Goal: Task Accomplishment & Management: Complete application form

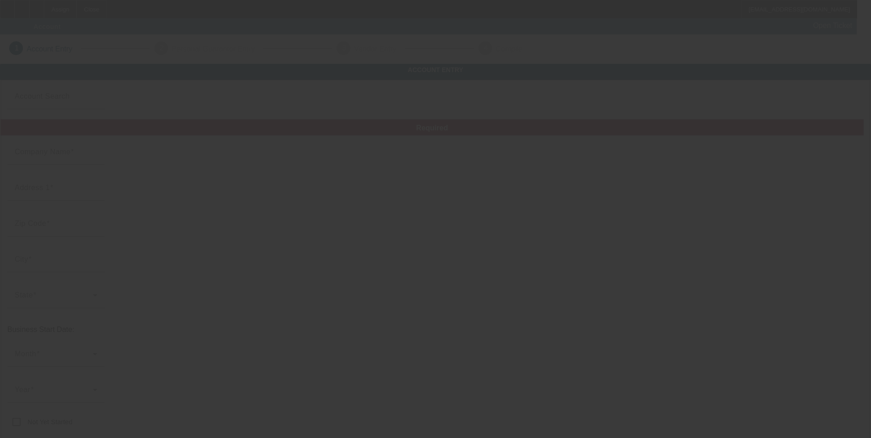
type input "9/30/2025"
type input "My way automotive services inc"
type input "770 Tonnele Ave"
type input "07307"
type input "Jersey City"
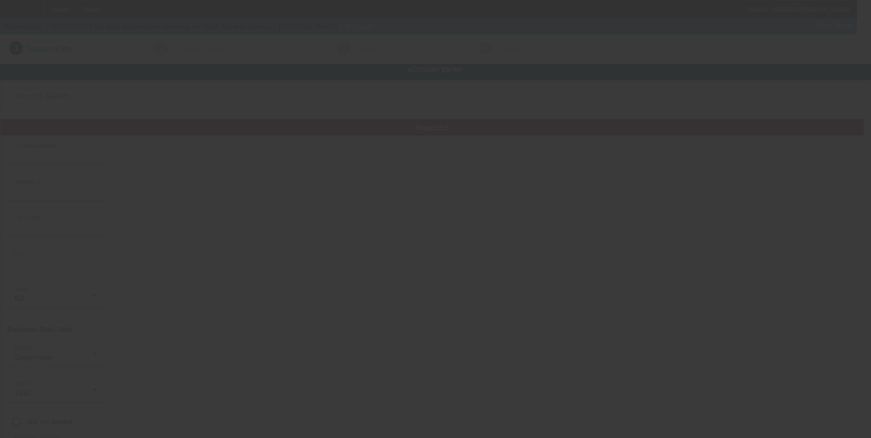
type input "(201) 653-2857"
type input "My way towing"
type input "mywaytowservice@gmail.com"
type input "22-2420446"
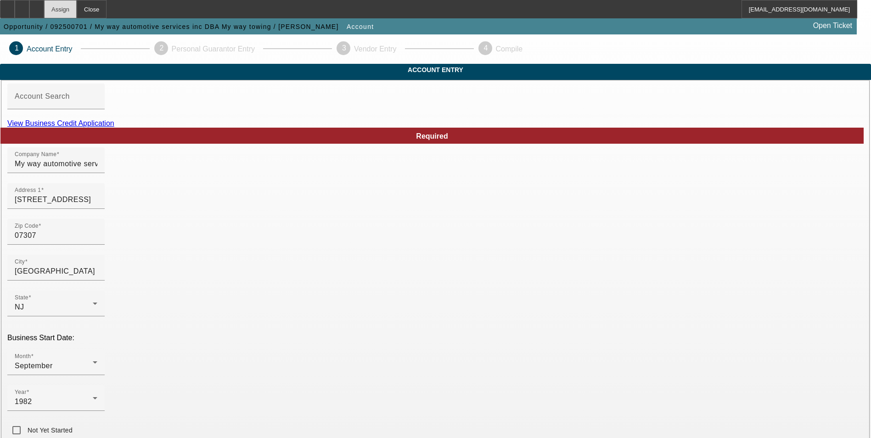
click at [77, 13] on div "Assign" at bounding box center [60, 9] width 33 height 18
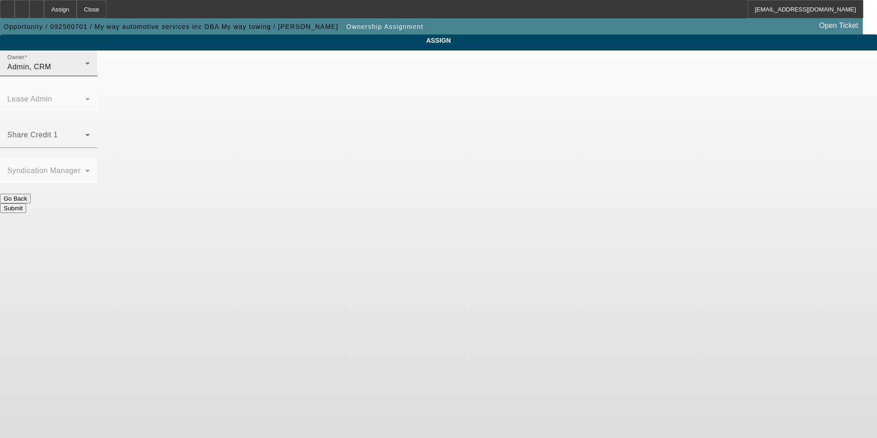
click at [85, 73] on div "Admin, CRM" at bounding box center [46, 66] width 78 height 11
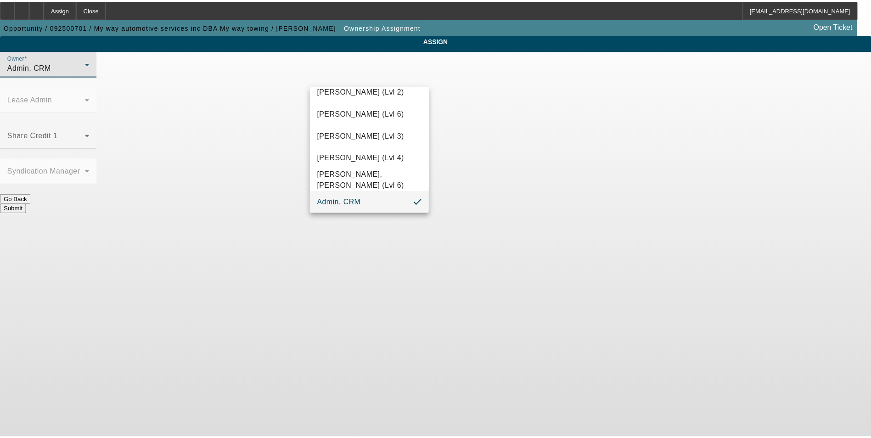
scroll to position [290, 0]
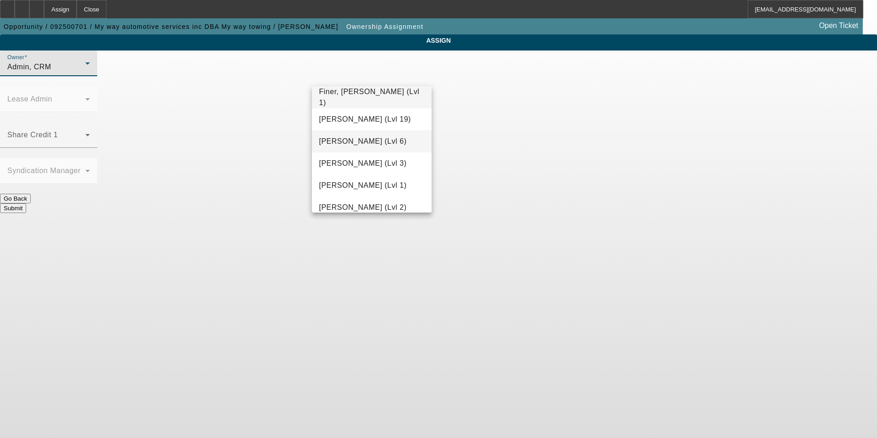
click at [357, 137] on span "Flagg, Jon (Lvl 6)" at bounding box center [363, 141] width 88 height 11
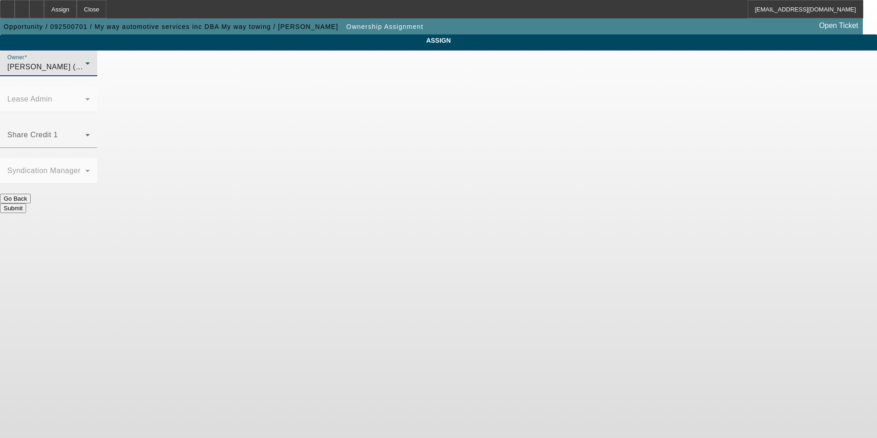
click at [26, 203] on button "Submit" at bounding box center [13, 208] width 26 height 10
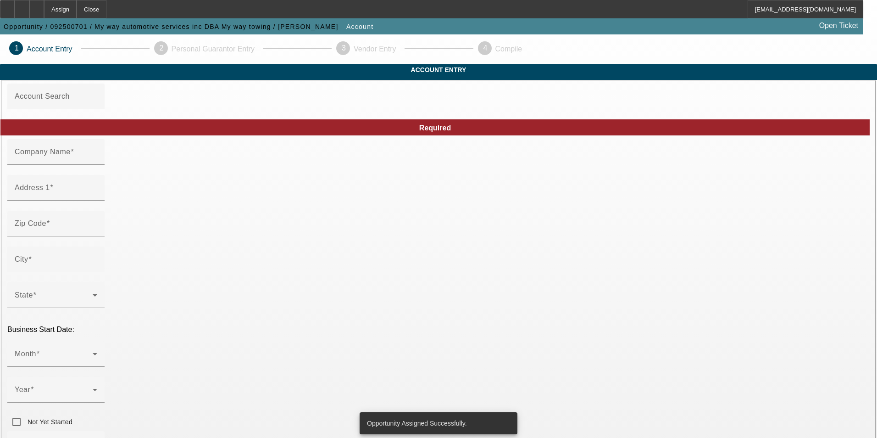
type input "My way automotive services inc"
type input "770 Tonnele Ave"
type input "07307"
type input "Jersey City"
type input "(201) 653-2857"
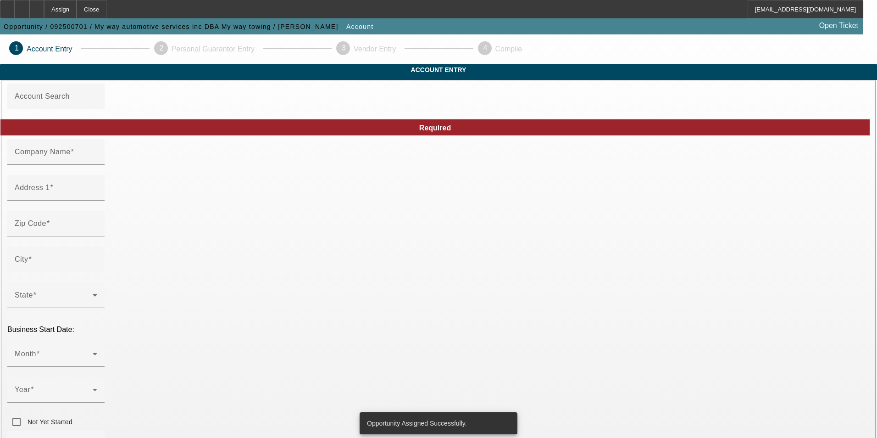
type input "My way towing"
type input "mywaytowservice@gmail.com"
type input "22-2420446"
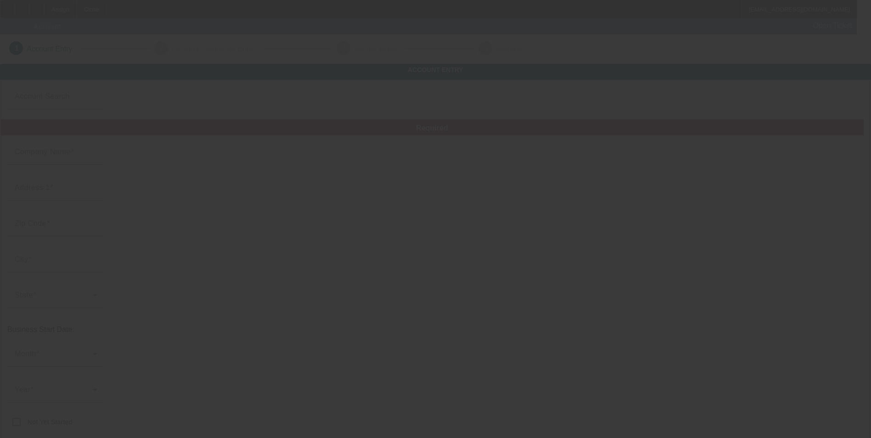
type input "San Diego Premier Graphics"
type input "1302 Valencia Loop"
type input "91910"
type input "Chula Vista"
type input "(619) 632-6999"
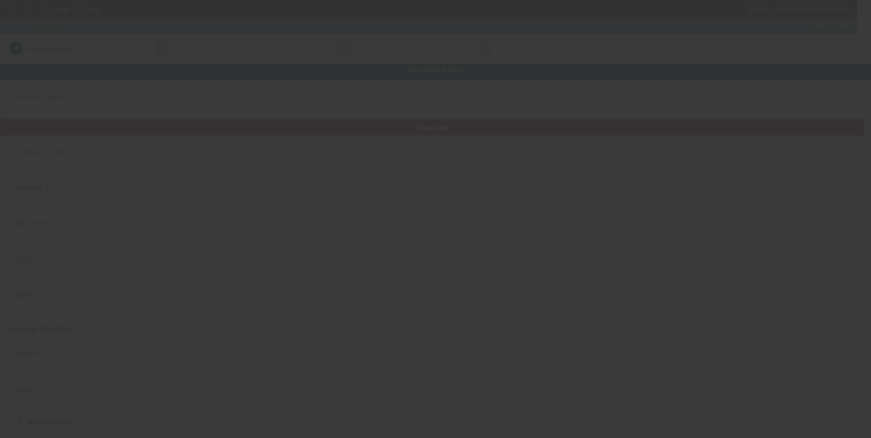
type input "info@sdpremiergraphics.com"
type input "https://SDPREMIERGRAPHICS.COM"
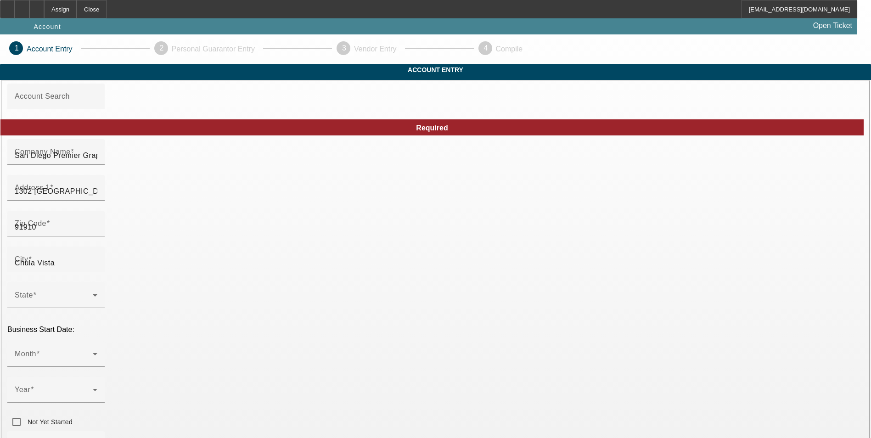
type input "9/30/2025"
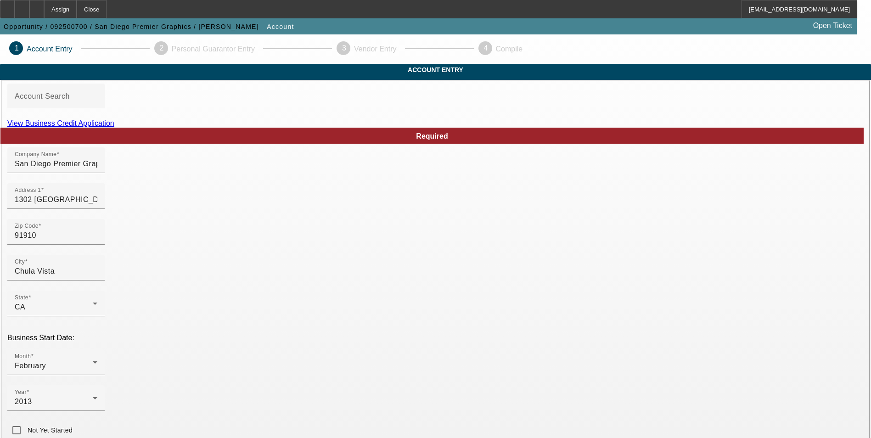
click at [114, 127] on link "View Business Credit Application" at bounding box center [60, 123] width 107 height 8
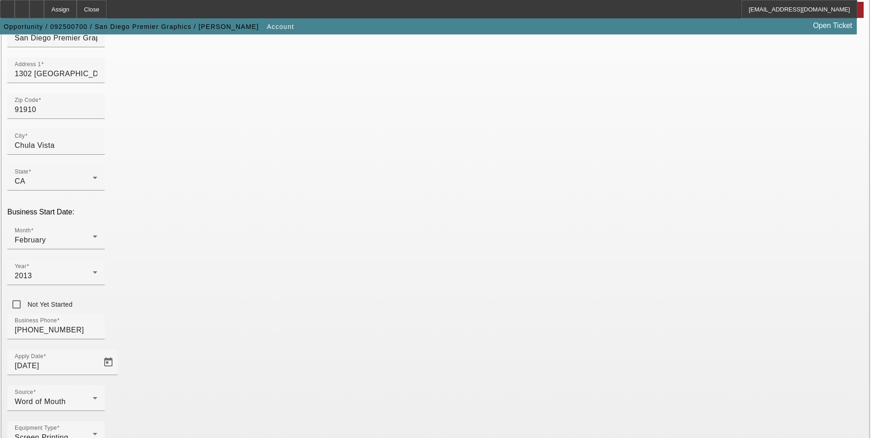
scroll to position [150, 0]
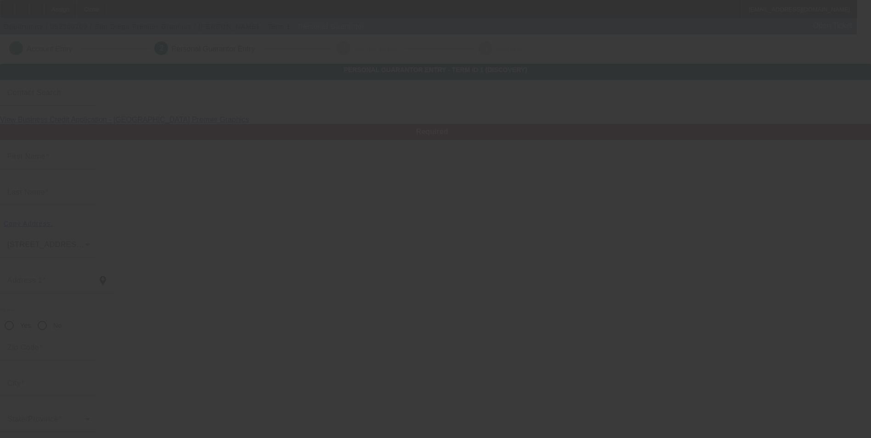
type input "Edward"
type input "Gonzalez"
type input "3617 Bancroft Dr."
radio input "true"
type input "91977"
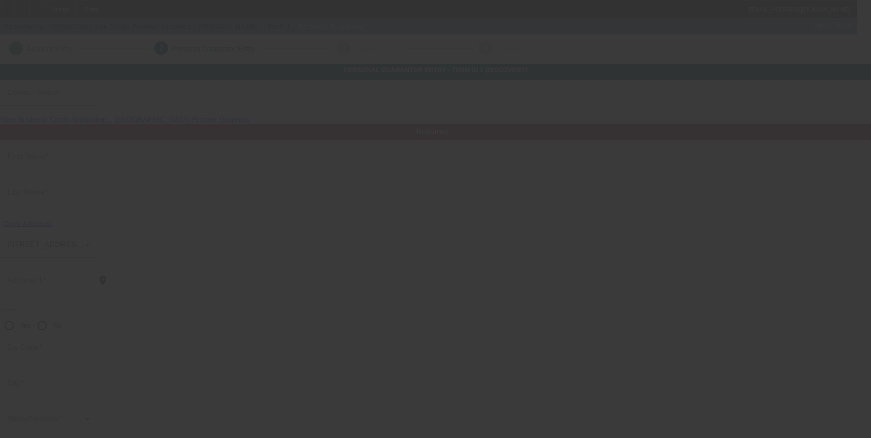
type input "Spring Valley"
type input "100"
type input "551-65-3327"
type input "ed@sdpremiergraphics.com"
type input "Suite B"
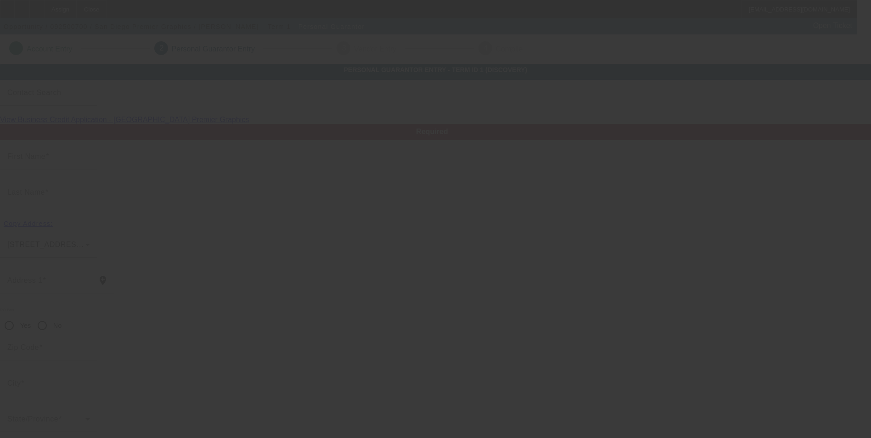
type input "(619) 632-6999"
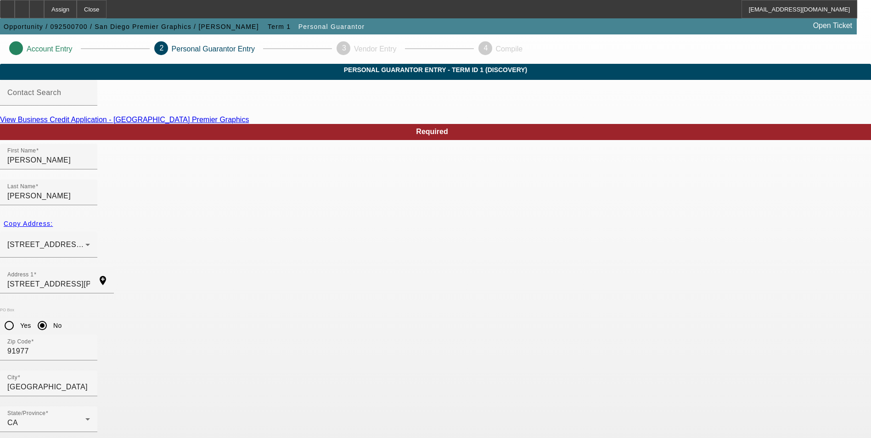
click at [249, 123] on link "View Business Credit Application - San Diego Premier Graphics" at bounding box center [124, 120] width 249 height 8
type input "(619) 632-6999"
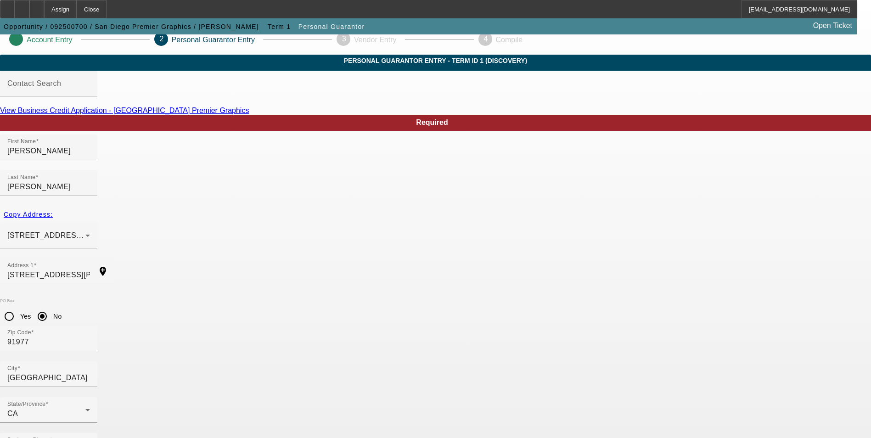
scroll to position [11, 0]
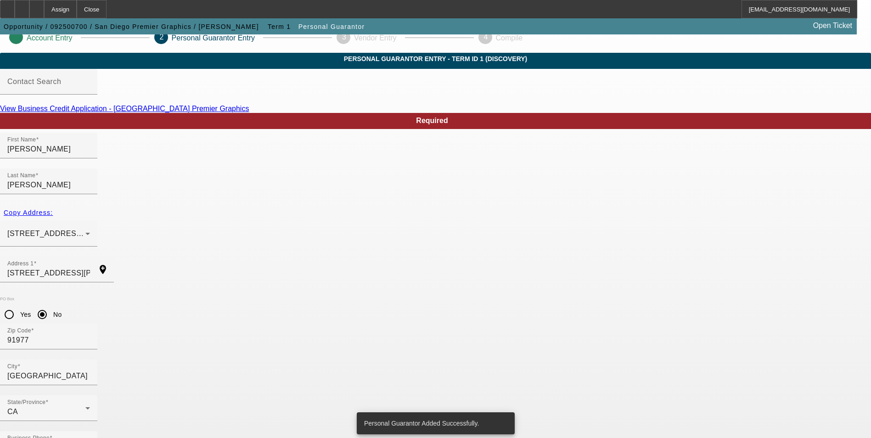
scroll to position [0, 0]
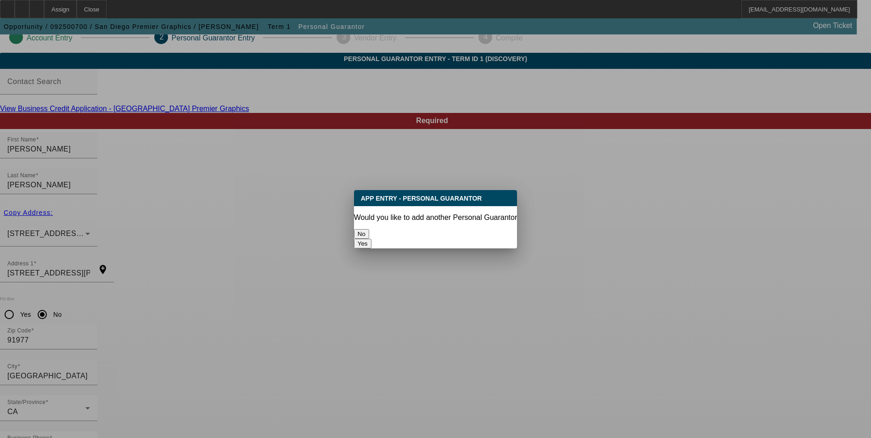
click at [369, 230] on button "No" at bounding box center [361, 234] width 15 height 10
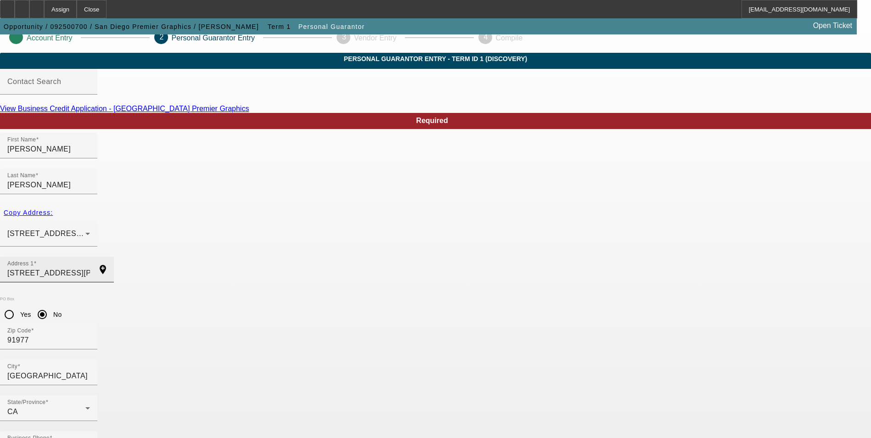
scroll to position [11, 0]
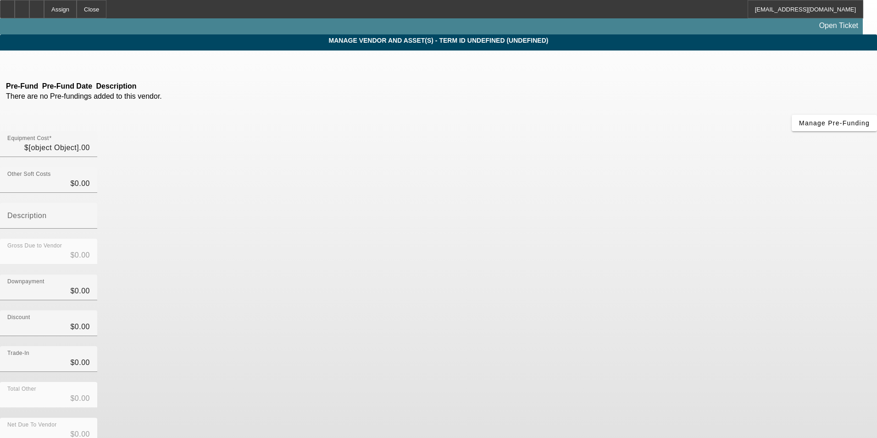
type input "$59,995.00"
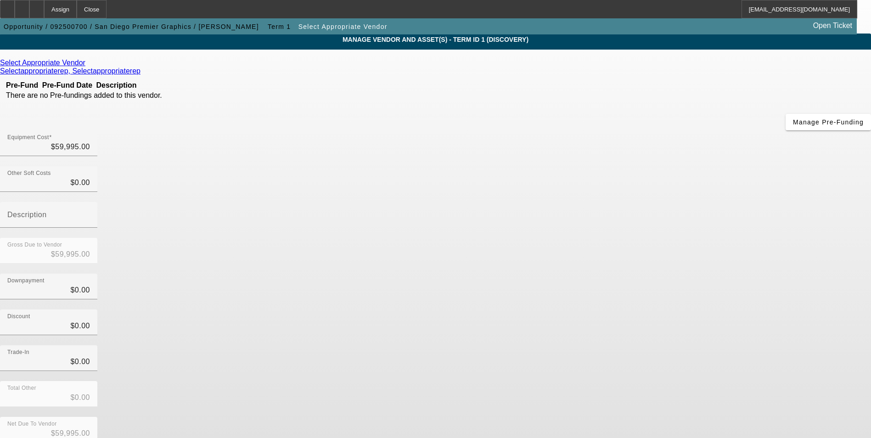
scroll to position [31, 0]
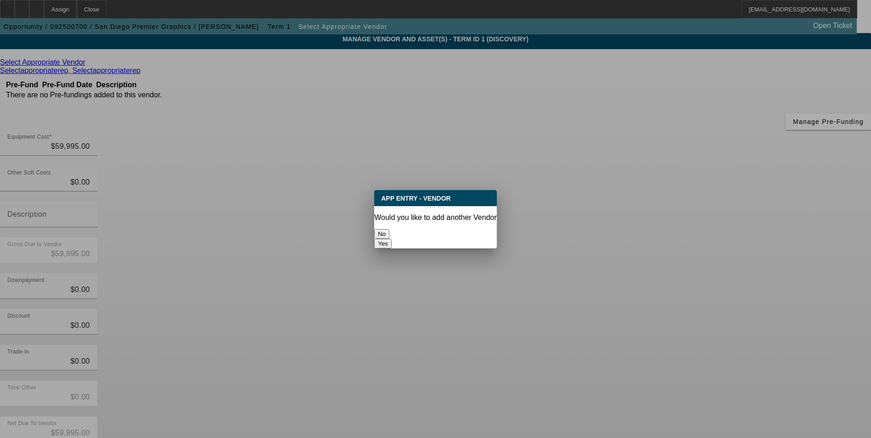
click at [389, 229] on button "No" at bounding box center [381, 234] width 15 height 10
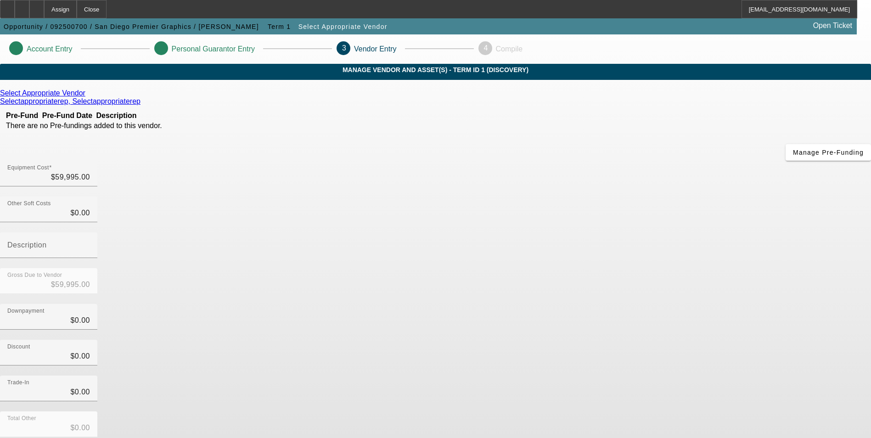
scroll to position [31, 0]
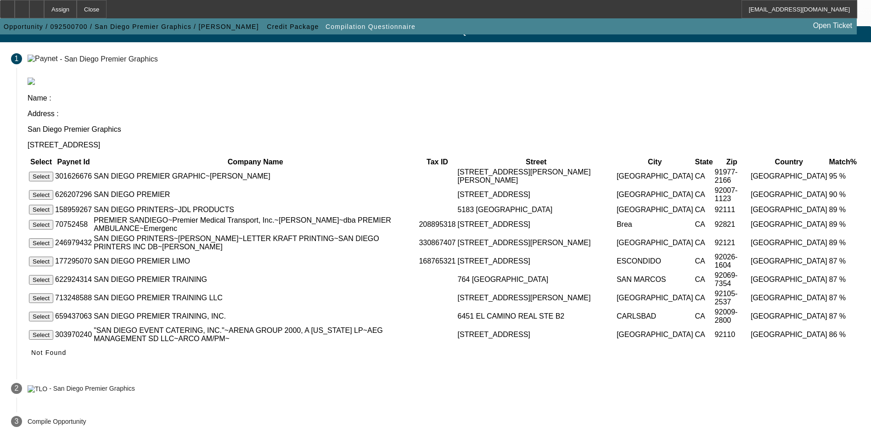
scroll to position [39, 0]
click at [67, 356] on span "Not Found" at bounding box center [48, 352] width 35 height 7
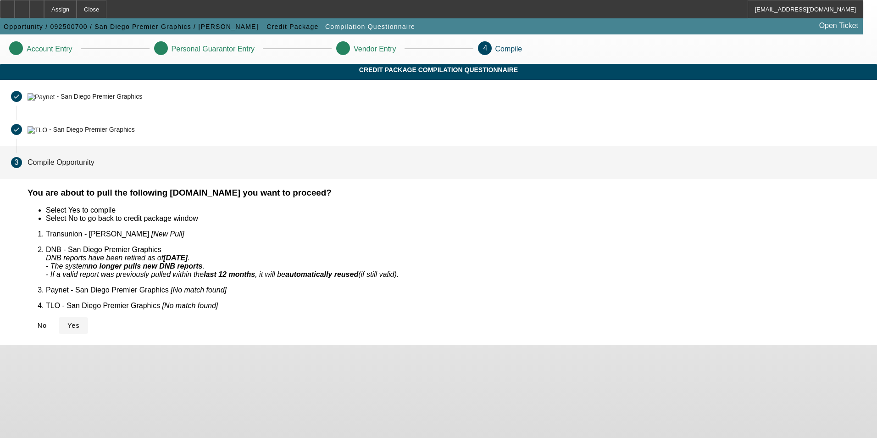
drag, startPoint x: 234, startPoint y: 311, endPoint x: 252, endPoint y: 311, distance: 18.4
click at [67, 322] on icon at bounding box center [67, 325] width 0 height 7
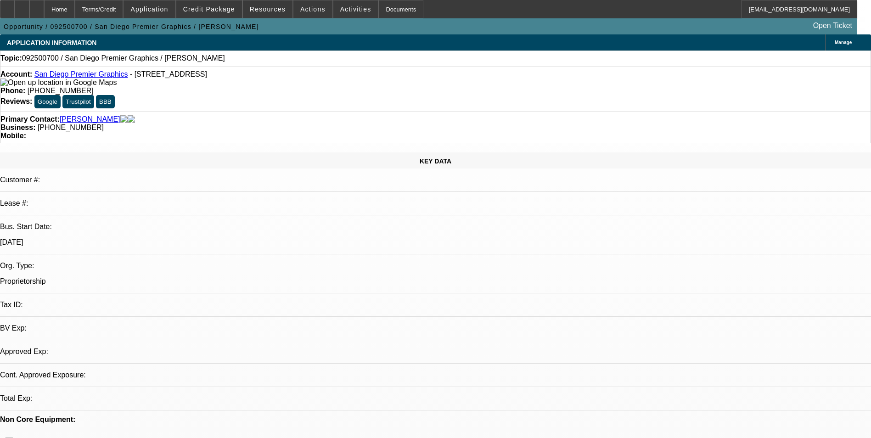
select select "0"
select select "2"
select select "0.1"
select select "4"
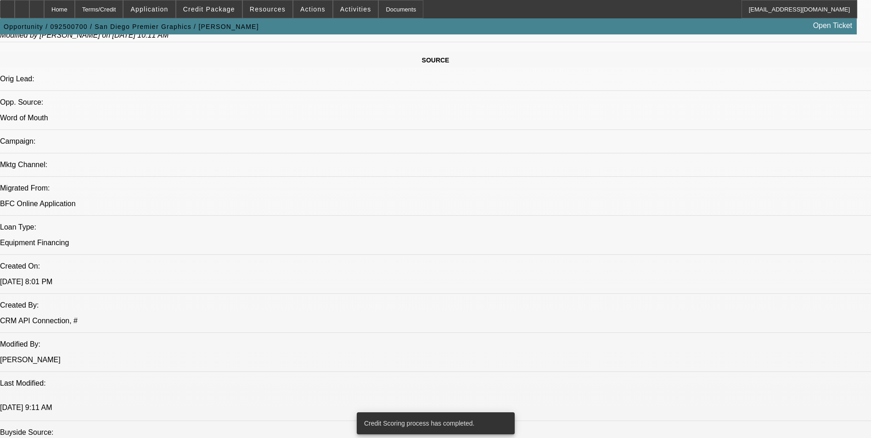
scroll to position [473, 0]
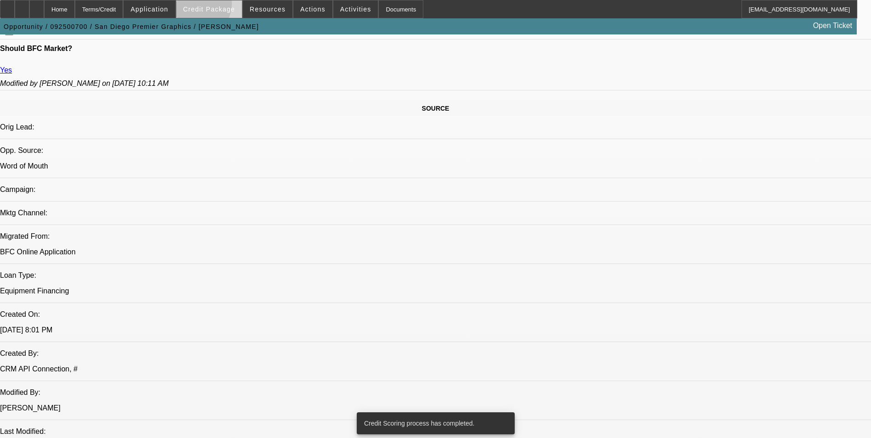
click at [209, 6] on span "Credit Package" at bounding box center [209, 9] width 52 height 7
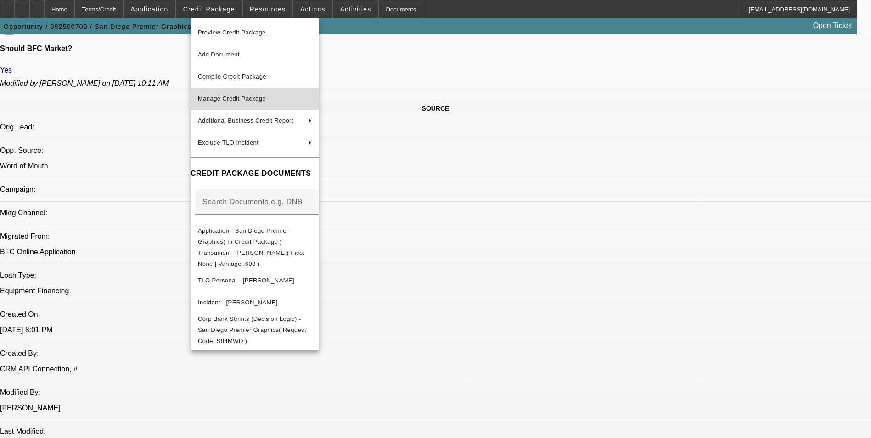
click at [275, 98] on span "Manage Credit Package" at bounding box center [255, 98] width 114 height 11
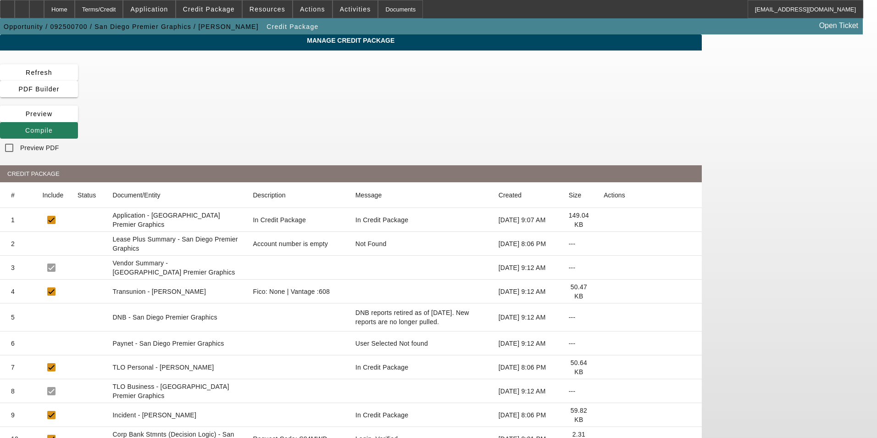
click at [53, 127] on span "Compile" at bounding box center [39, 130] width 28 height 7
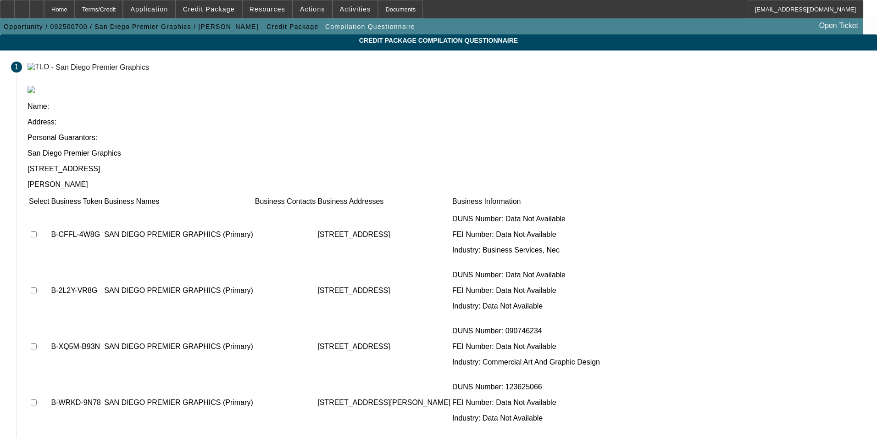
click at [37, 231] on input "checkbox" at bounding box center [34, 234] width 6 height 6
checkbox input "true"
click at [37, 287] on input "checkbox" at bounding box center [34, 290] width 6 height 6
checkbox input "true"
click at [37, 343] on input "checkbox" at bounding box center [34, 346] width 6 height 6
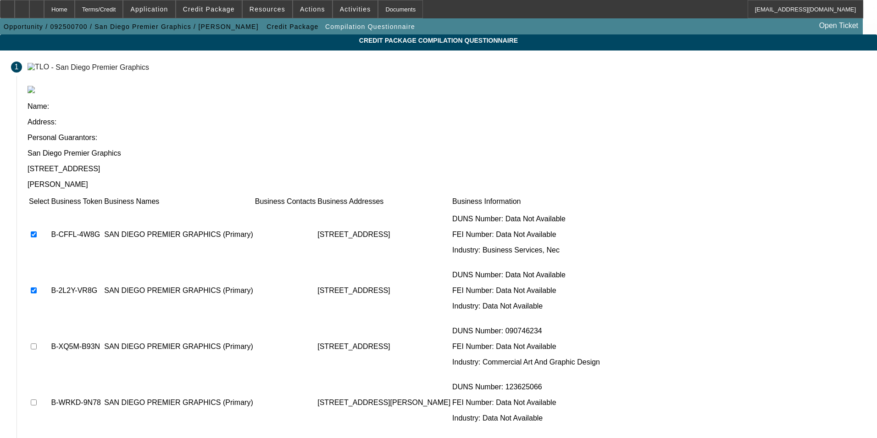
checkbox input "true"
click at [37, 399] on input "checkbox" at bounding box center [34, 402] width 6 height 6
checkbox input "true"
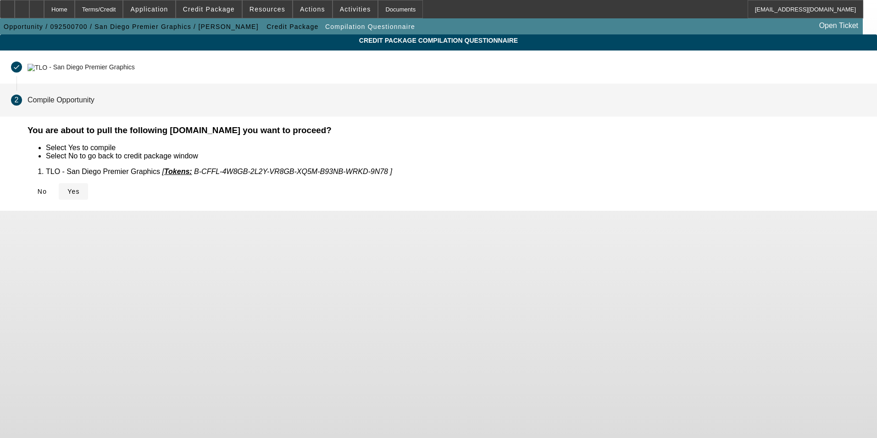
click at [80, 190] on span "Yes" at bounding box center [73, 191] width 12 height 7
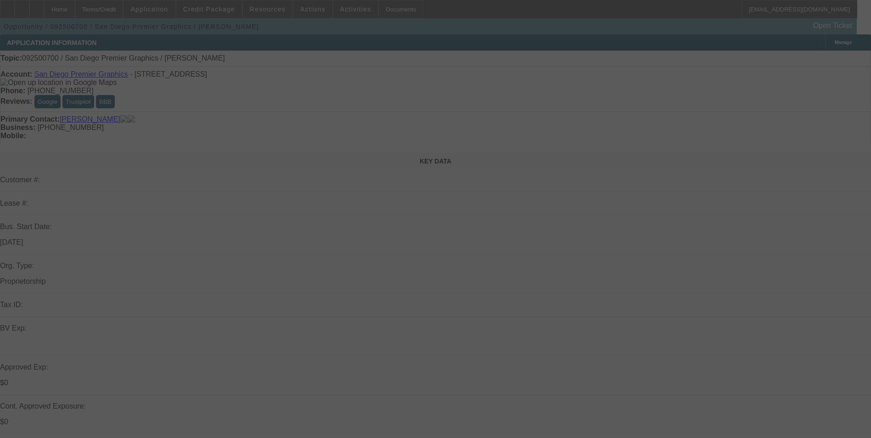
select select "0"
select select "2"
select select "0.1"
select select "4"
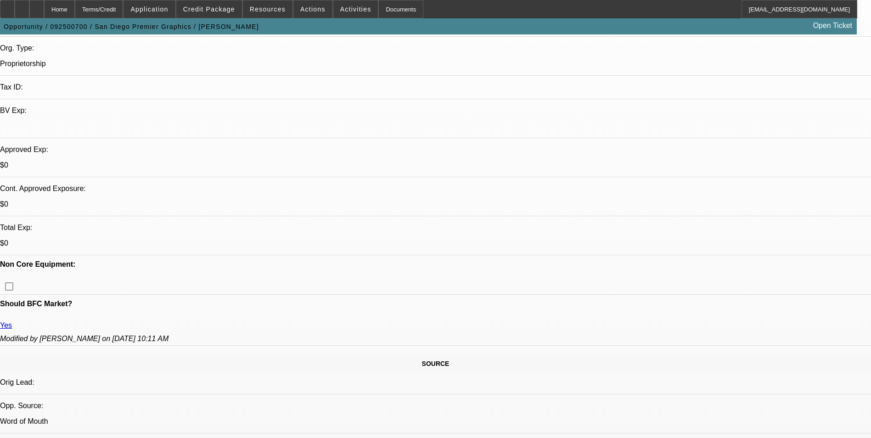
scroll to position [229, 0]
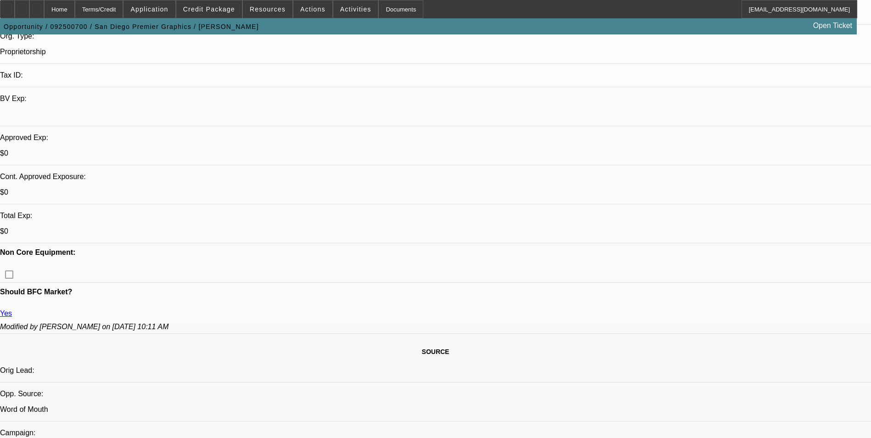
click at [227, 9] on span "Credit Package" at bounding box center [209, 9] width 52 height 7
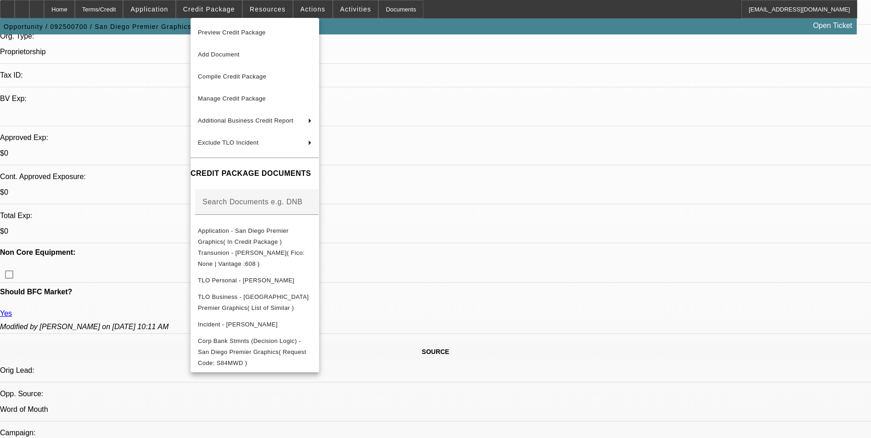
click at [156, 95] on div at bounding box center [435, 219] width 871 height 438
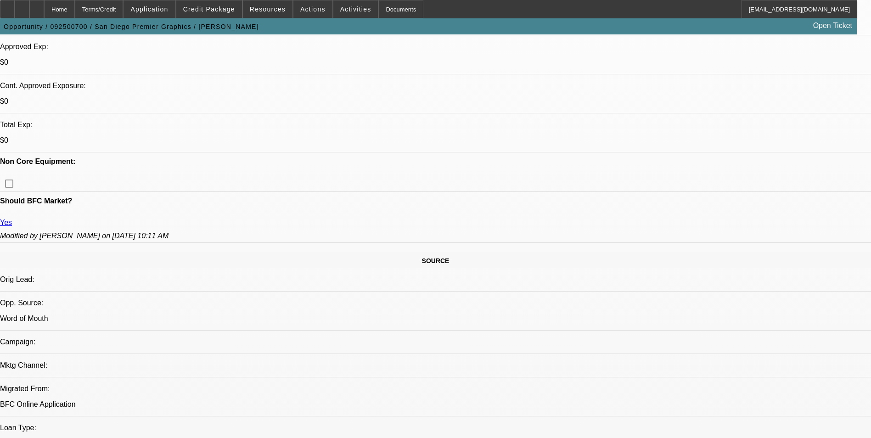
scroll to position [321, 0]
click at [232, 9] on span "Credit Package" at bounding box center [209, 9] width 52 height 7
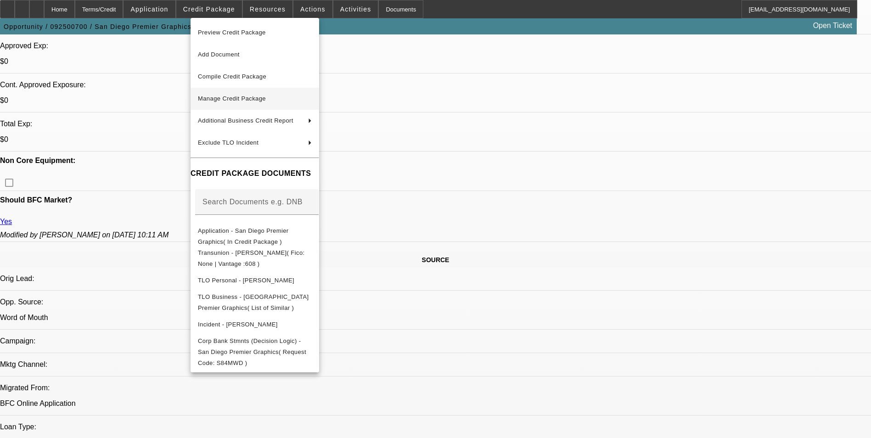
click at [266, 98] on span "Manage Credit Package" at bounding box center [232, 98] width 68 height 7
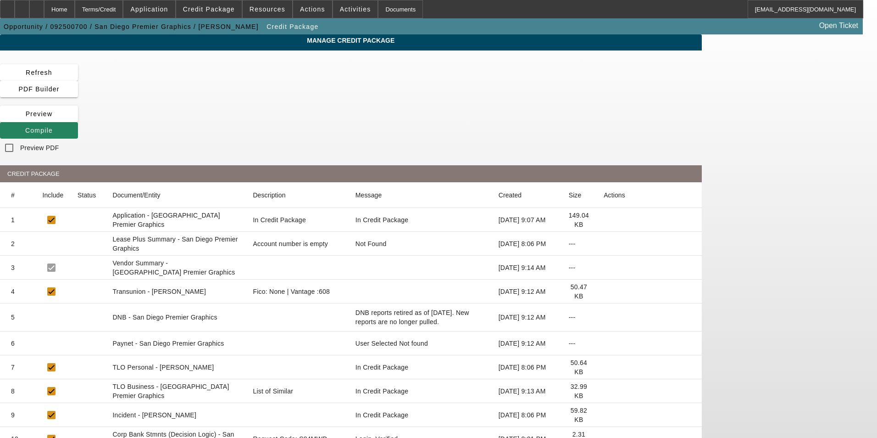
click at [604, 343] on icon at bounding box center [604, 343] width 0 height 0
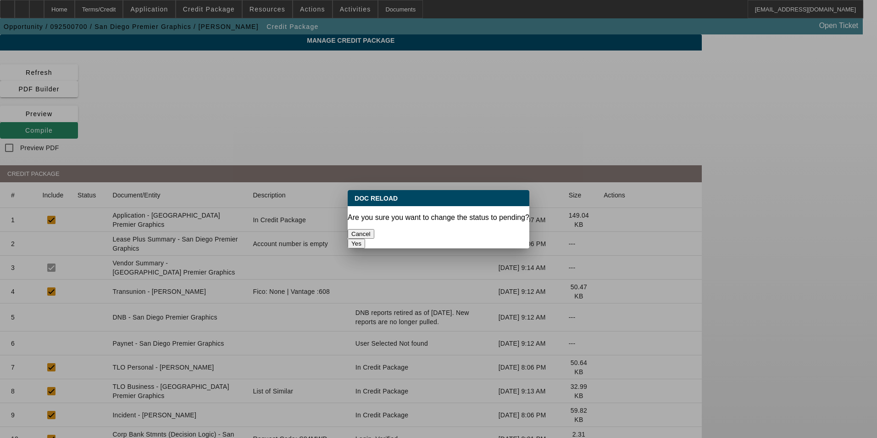
click at [365, 239] on button "Yes" at bounding box center [356, 244] width 17 height 10
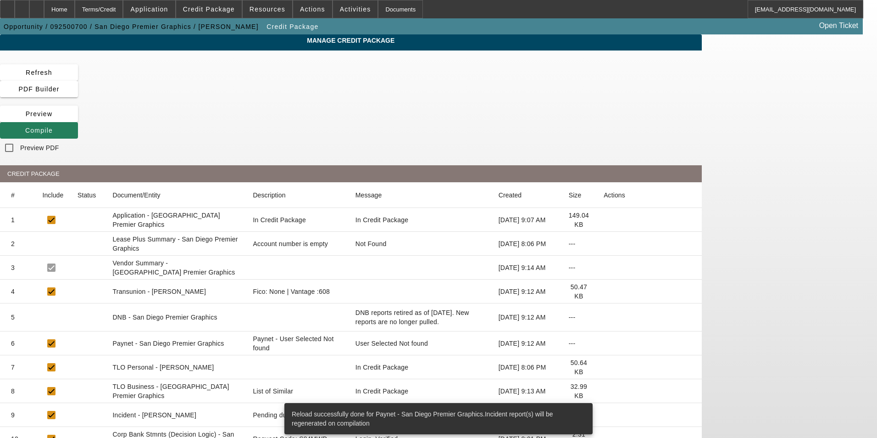
click at [53, 127] on span "Compile" at bounding box center [39, 130] width 28 height 7
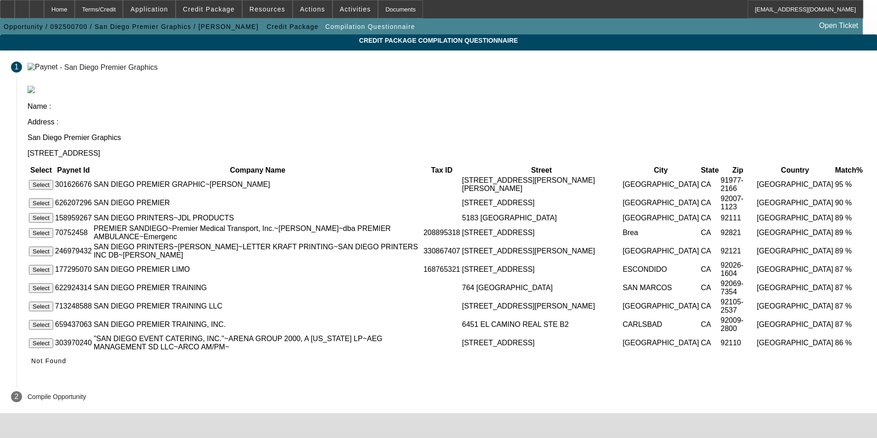
click at [53, 180] on button "Select" at bounding box center [41, 185] width 24 height 10
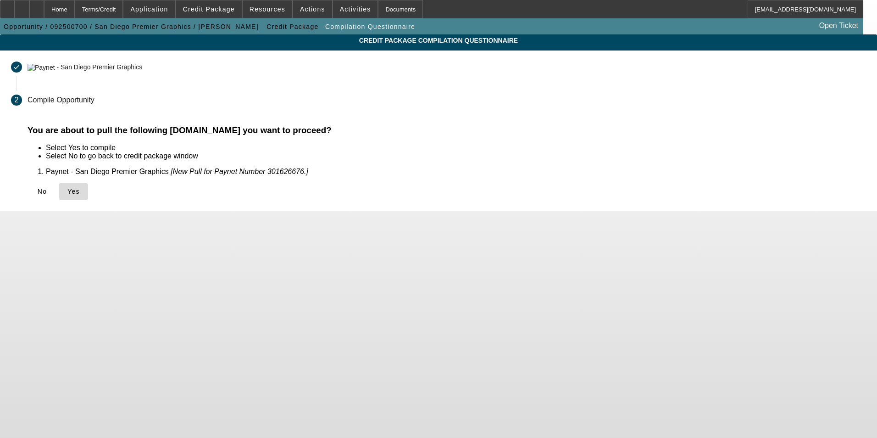
click at [80, 191] on span "Yes" at bounding box center [73, 191] width 12 height 7
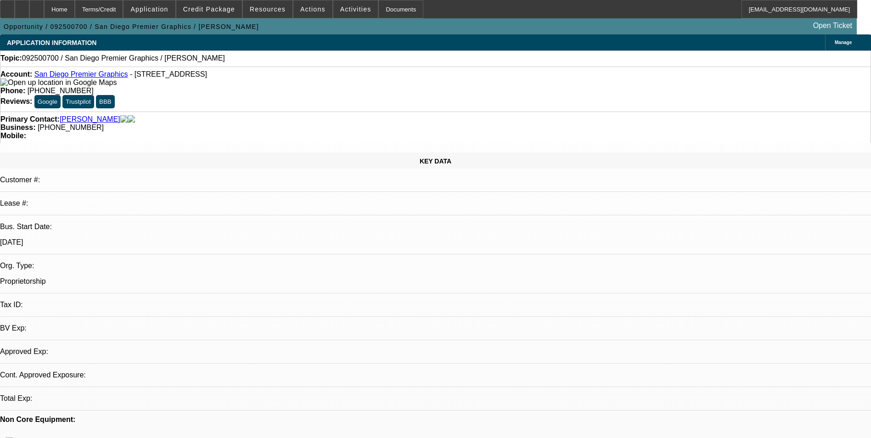
select select "0"
select select "2"
select select "0.1"
select select "4"
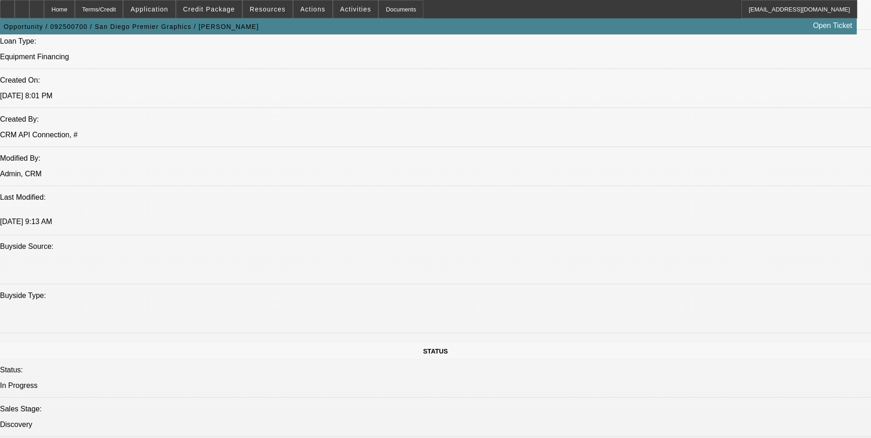
scroll to position [734, 0]
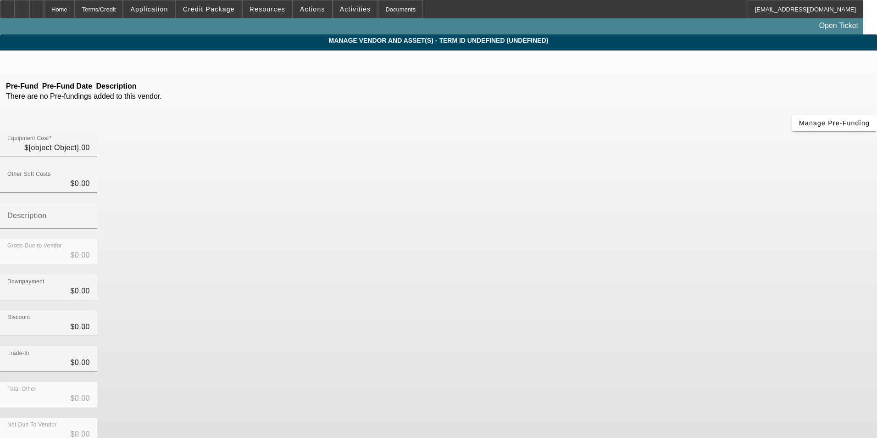
type input "$59,995.00"
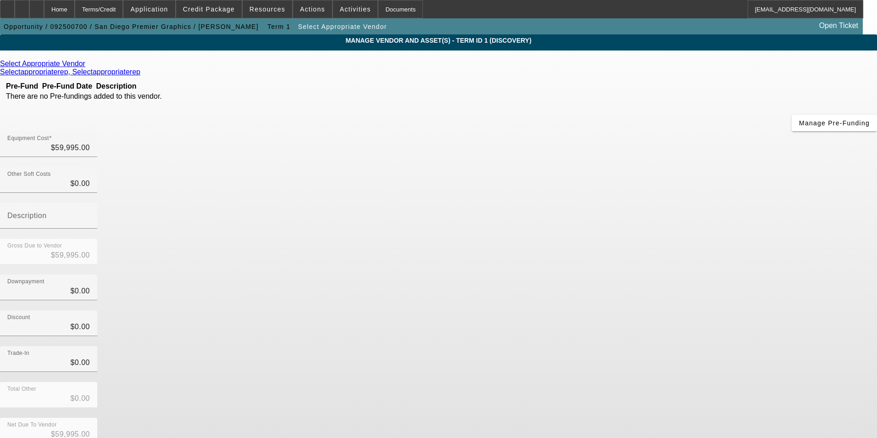
click at [256, 64] on div "Select Appropriate Vendor" at bounding box center [438, 64] width 877 height 8
click at [88, 64] on icon at bounding box center [88, 64] width 0 height 8
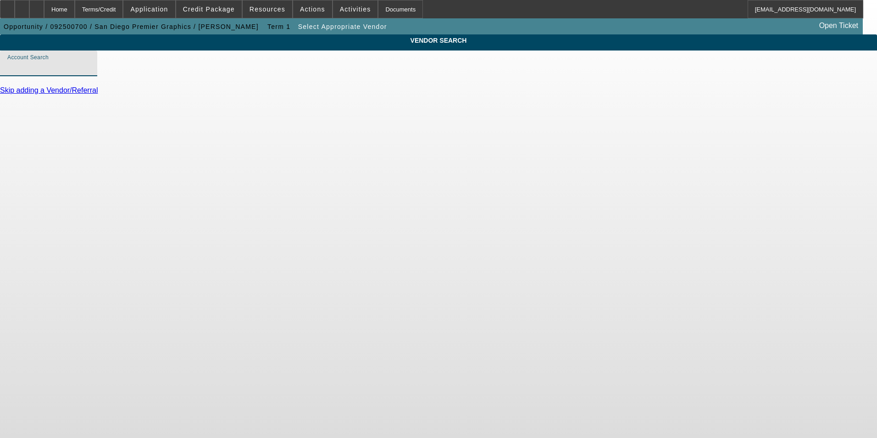
click at [90, 73] on input "Account Search" at bounding box center [48, 66] width 83 height 11
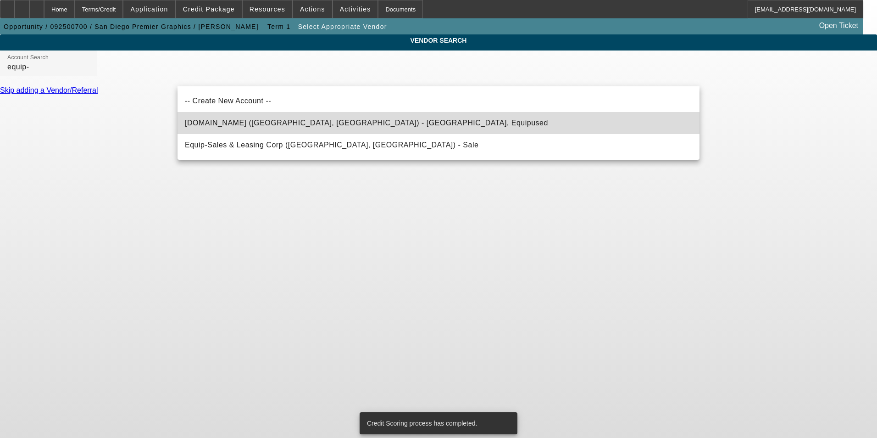
click at [229, 128] on span "Equip-Used.com (Northbrook, IL) - Equipused, Equipused" at bounding box center [366, 122] width 363 height 11
type input "Equip-Used.com (Northbrook, IL) - Equipused, Equipused"
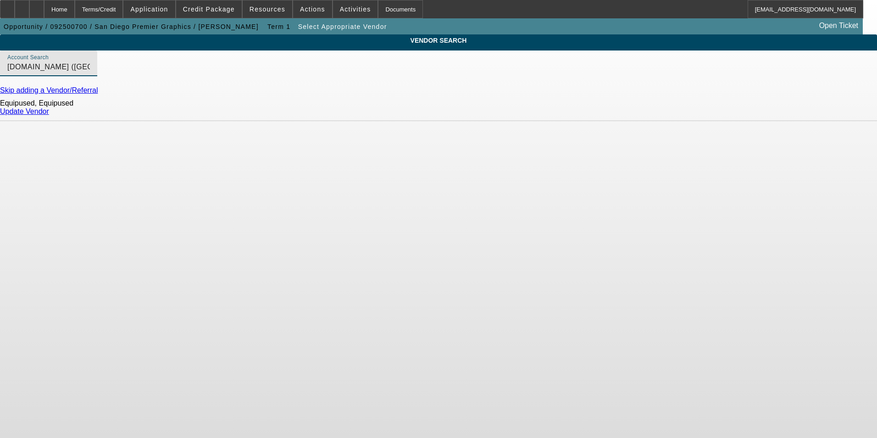
click at [671, 114] on div "Update Vendor" at bounding box center [438, 111] width 877 height 8
click at [49, 115] on link "Update Vendor" at bounding box center [24, 111] width 49 height 8
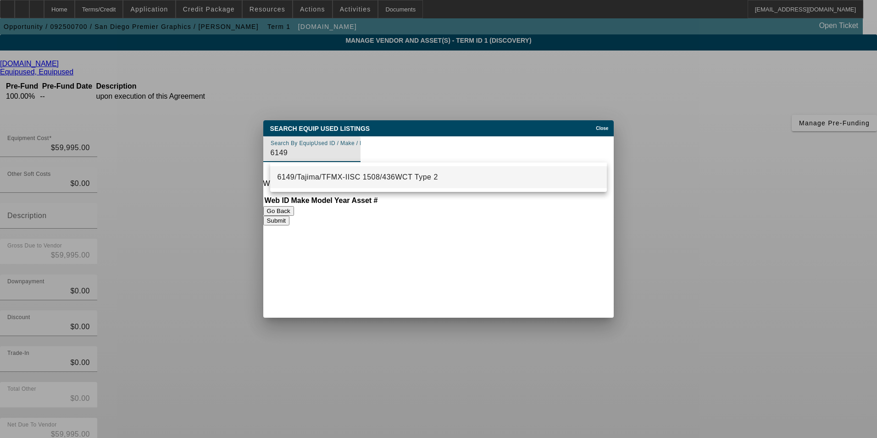
click at [327, 182] on span "6149/Tajima/TFMX-IISC 1508/436WCT Type 2" at bounding box center [358, 177] width 161 height 11
type input "6149/Tajima/TFMX-IISC 1508/436WCT Type 2"
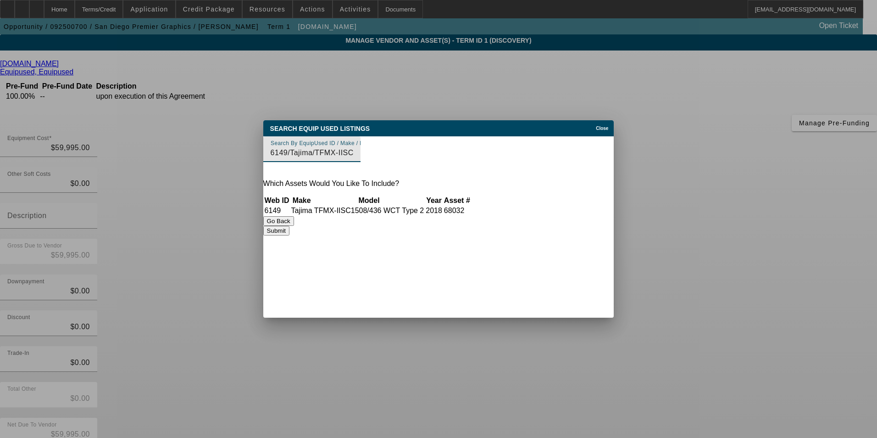
click at [290, 229] on button "Submit" at bounding box center [276, 231] width 26 height 10
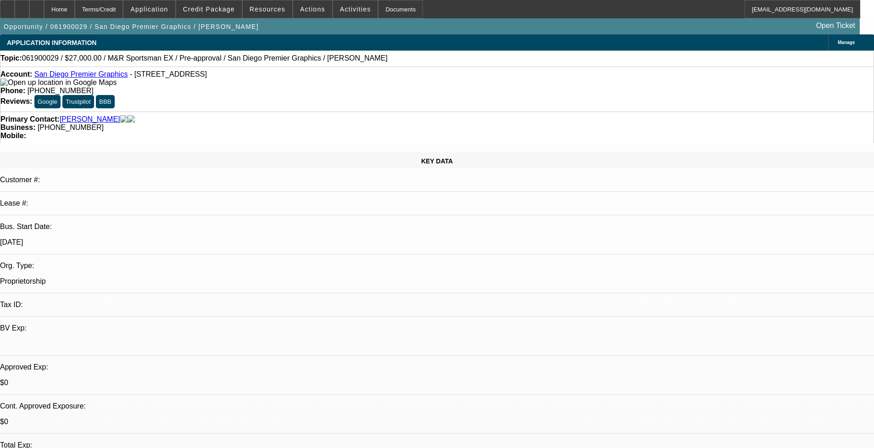
select select "0"
select select "2"
select select "0.1"
select select "4"
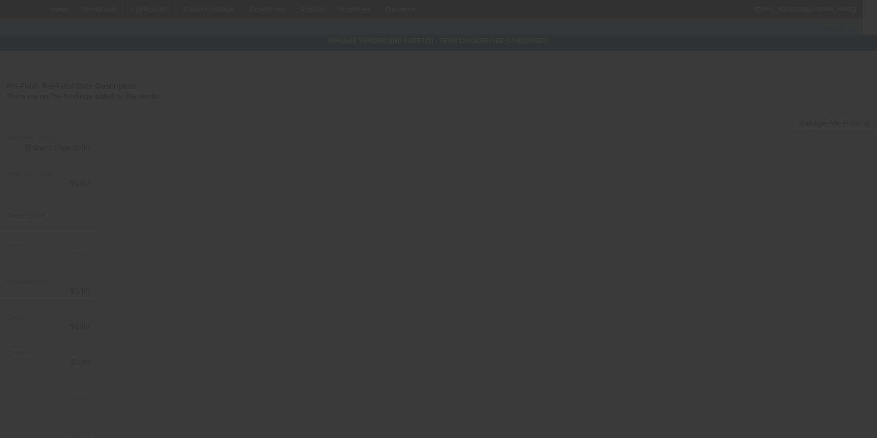
type input "$59,995.00"
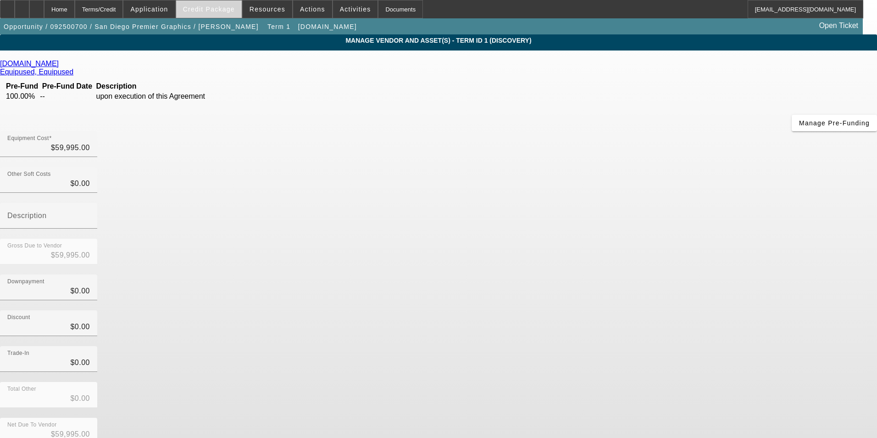
click at [217, 7] on span "Credit Package" at bounding box center [209, 9] width 52 height 7
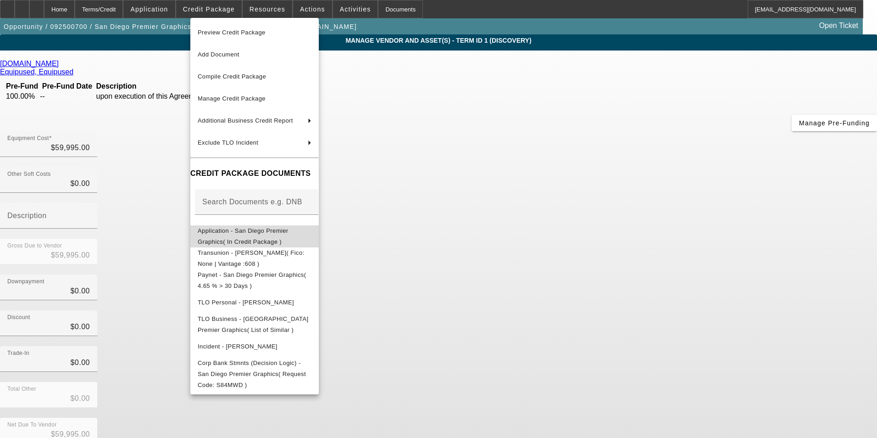
click at [291, 237] on span "Application - San Diego Premier Graphics( In Credit Package )" at bounding box center [255, 236] width 114 height 22
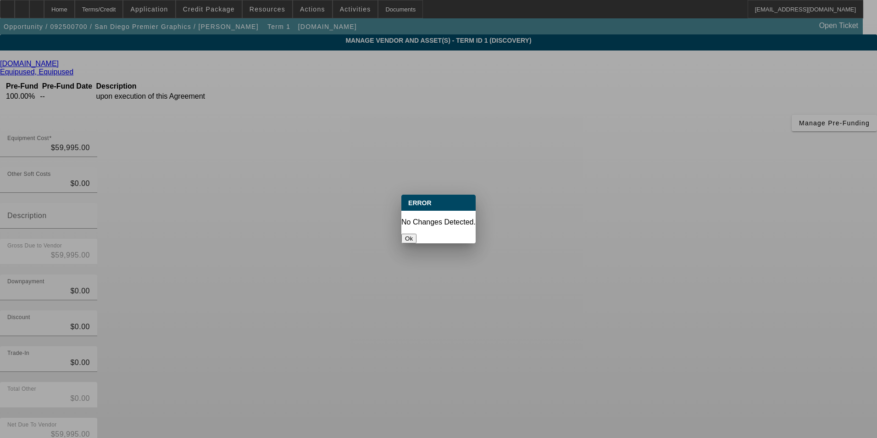
click at [417, 234] on button "Ok" at bounding box center [409, 239] width 15 height 10
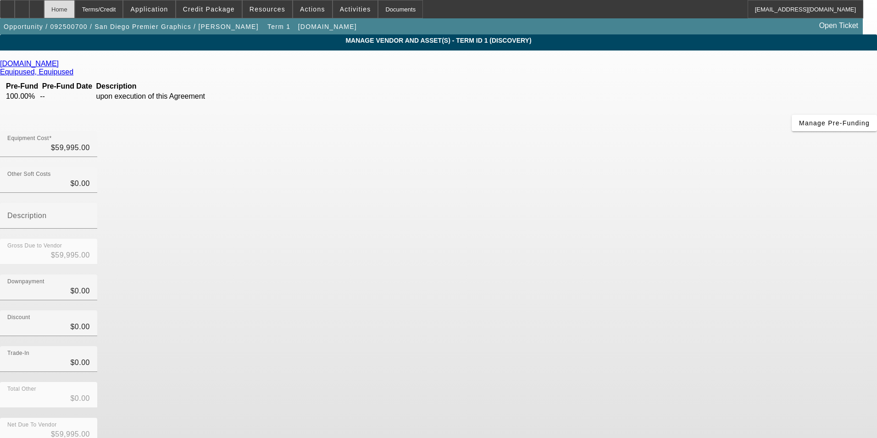
click at [75, 8] on div "Home" at bounding box center [59, 9] width 31 height 18
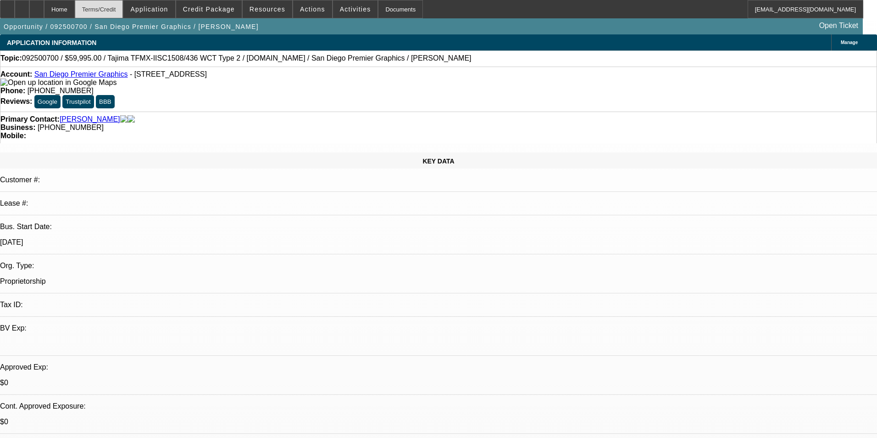
select select "0"
select select "2"
select select "0.1"
select select "4"
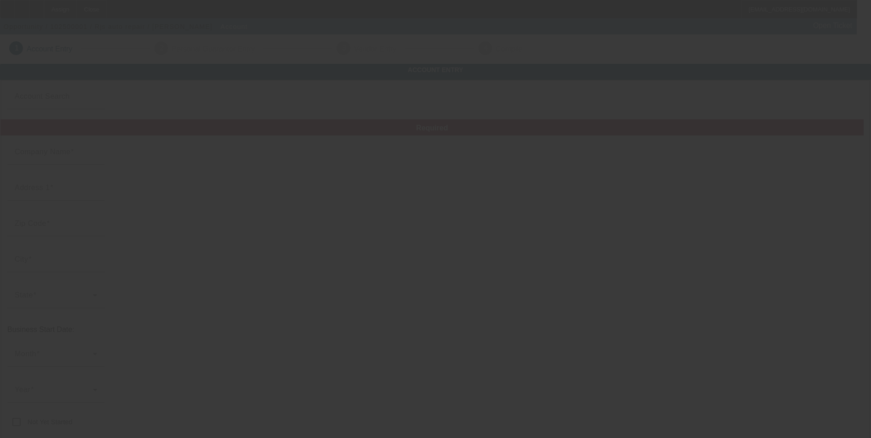
type input "Rjs auto repair"
type input "[STREET_ADDRESS][PERSON_NAME]"
type input "06801"
type input "Bethel"
type input "[PHONE_NUMBER]"
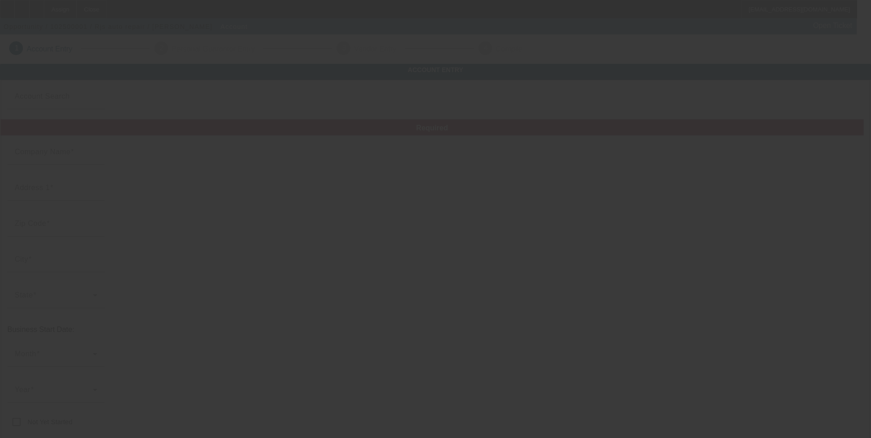
type input "[EMAIL_ADDRESS][DOMAIN_NAME]"
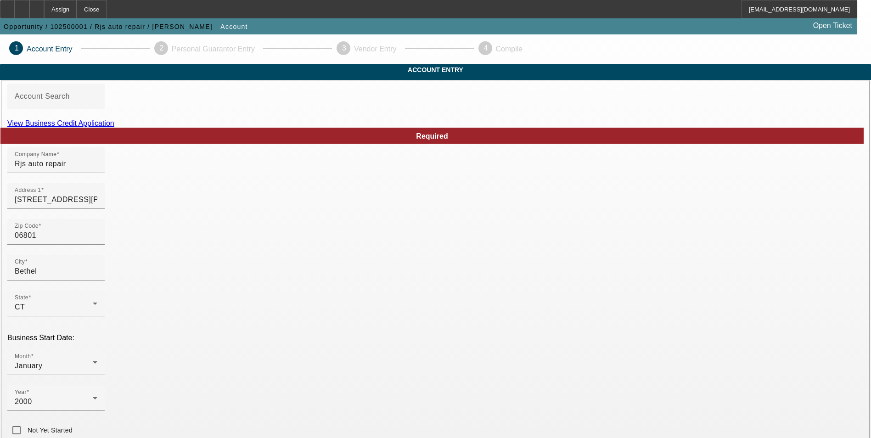
click at [114, 127] on link "View Business Credit Application" at bounding box center [60, 123] width 107 height 8
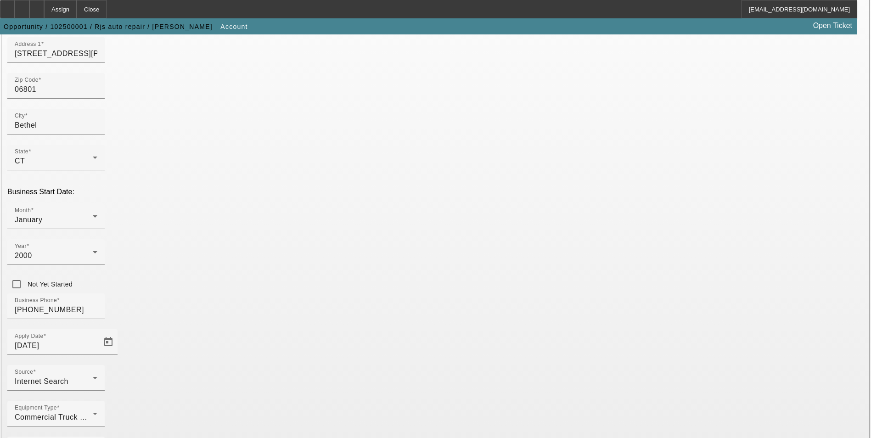
scroll to position [150, 0]
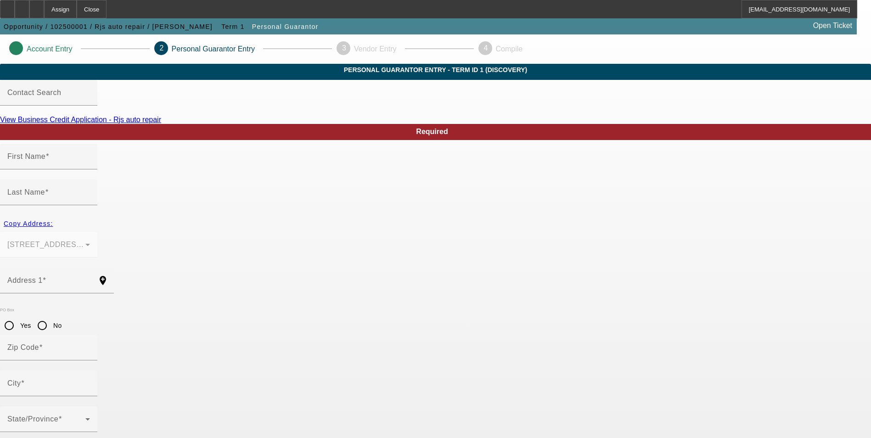
type input "[PERSON_NAME]"
type input "[STREET_ADDRESS][PERSON_NAME]"
radio input "true"
type input "06801"
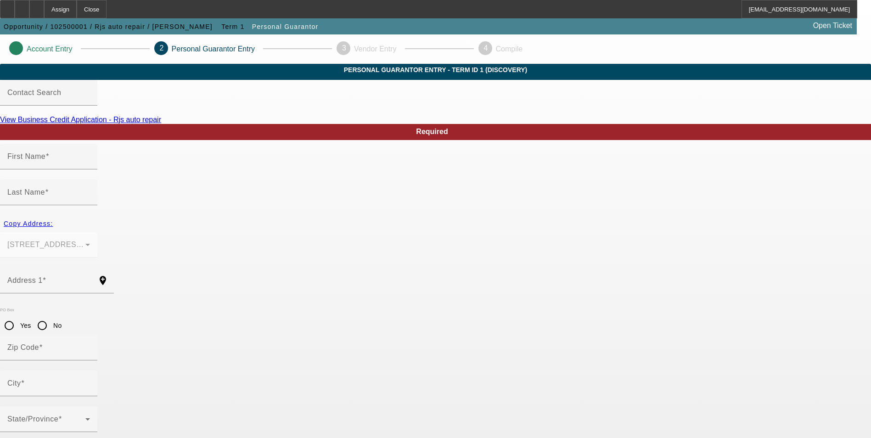
type input "Bethel"
type input "[PHONE_NUMBER]"
type input "100"
type input "046-70-1558"
type input "[EMAIL_ADDRESS][DOMAIN_NAME]"
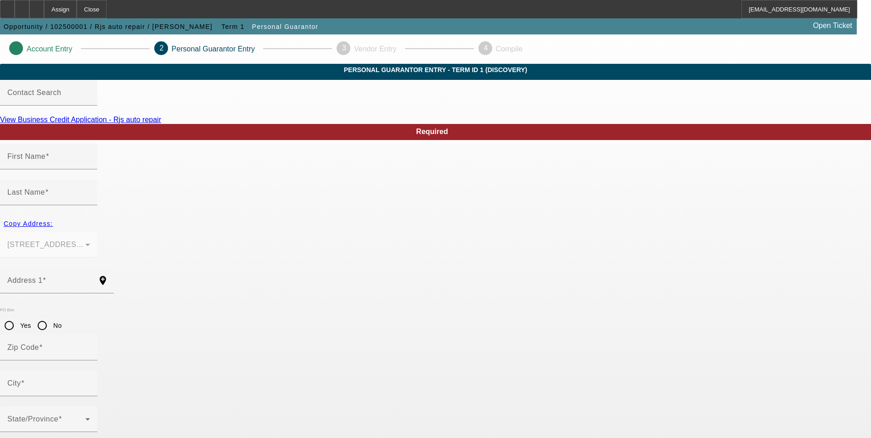
type input "[PHONE_NUMBER]"
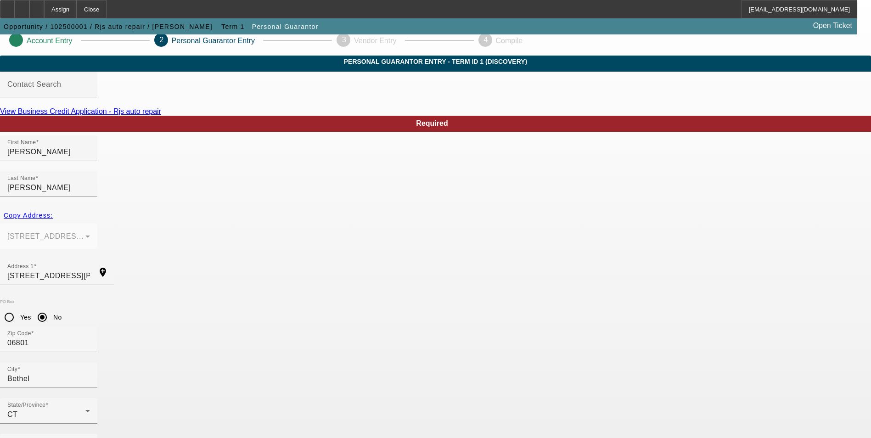
scroll to position [11, 0]
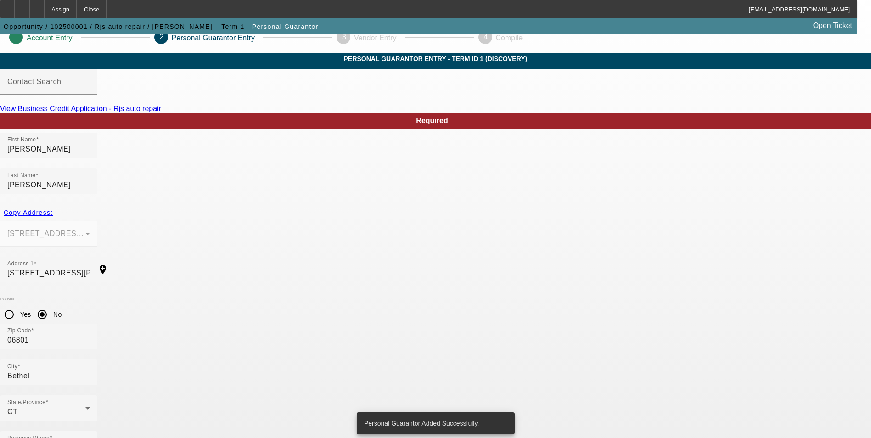
scroll to position [0, 0]
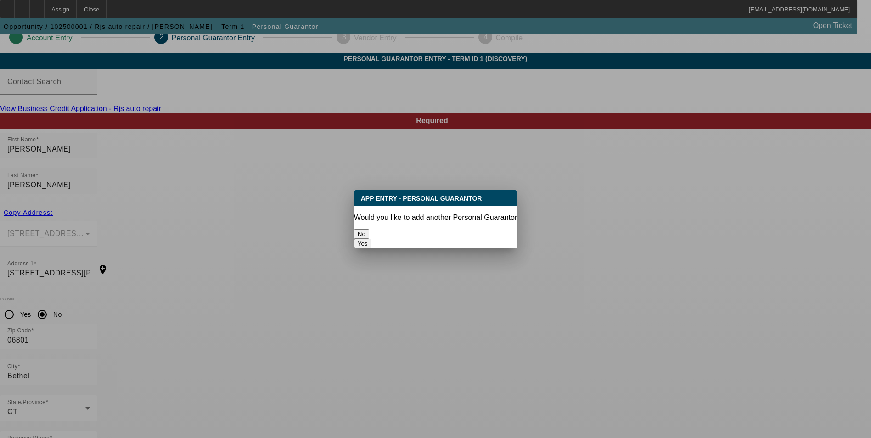
click at [369, 229] on button "No" at bounding box center [361, 234] width 15 height 10
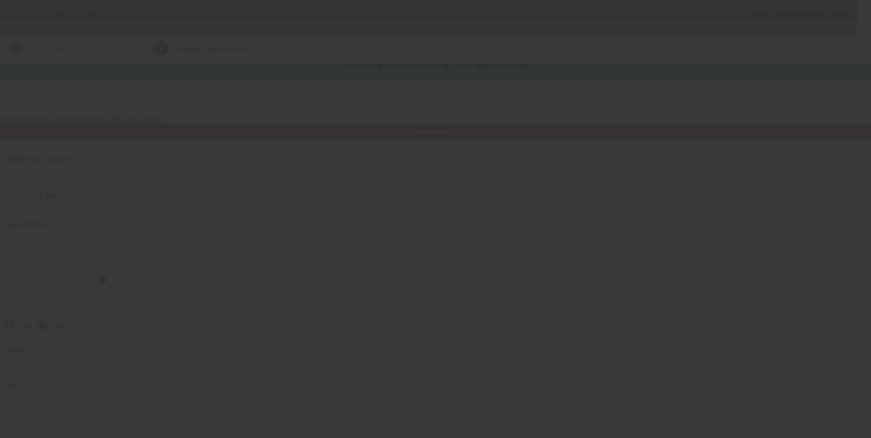
scroll to position [11, 0]
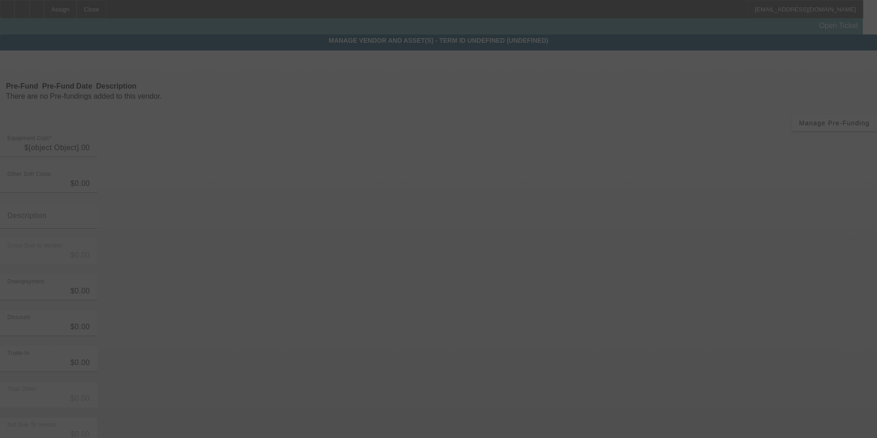
type input "$25,000.00"
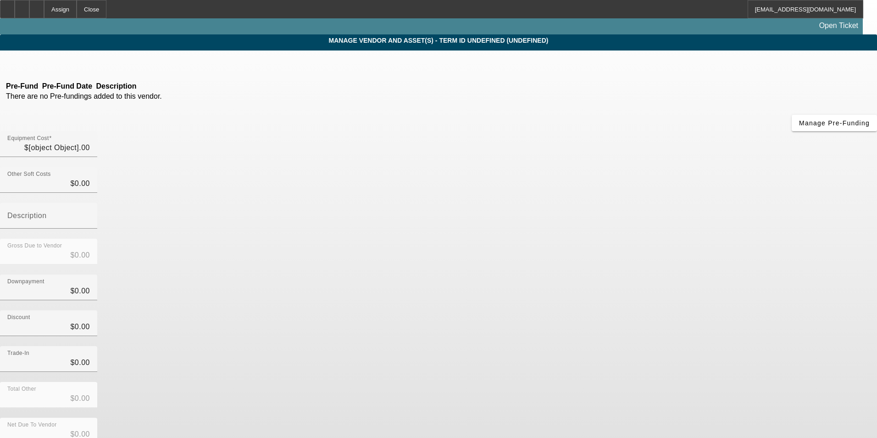
type input "$25,000.00"
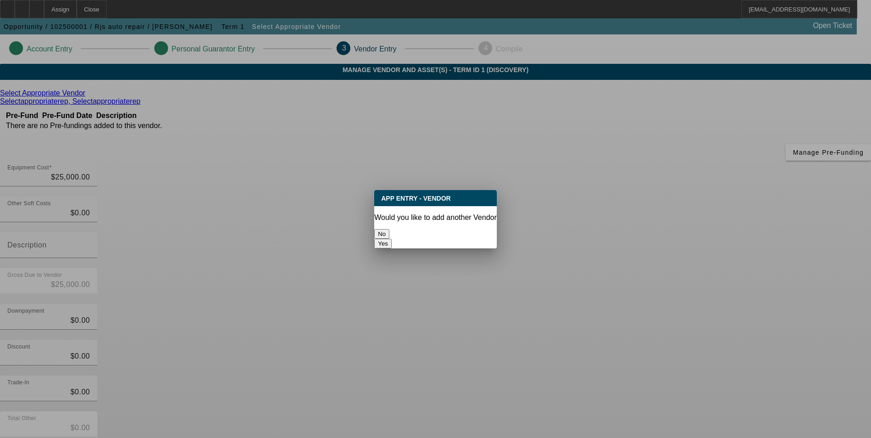
click at [389, 229] on button "No" at bounding box center [381, 234] width 15 height 10
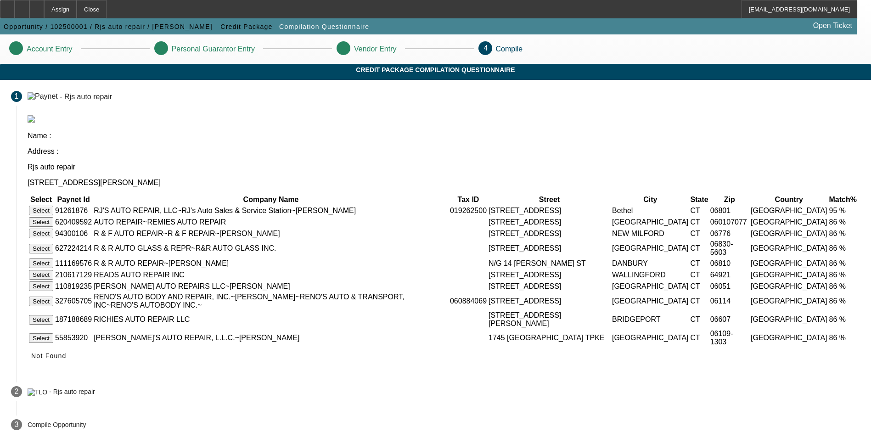
click at [53, 206] on button "Select" at bounding box center [41, 211] width 24 height 10
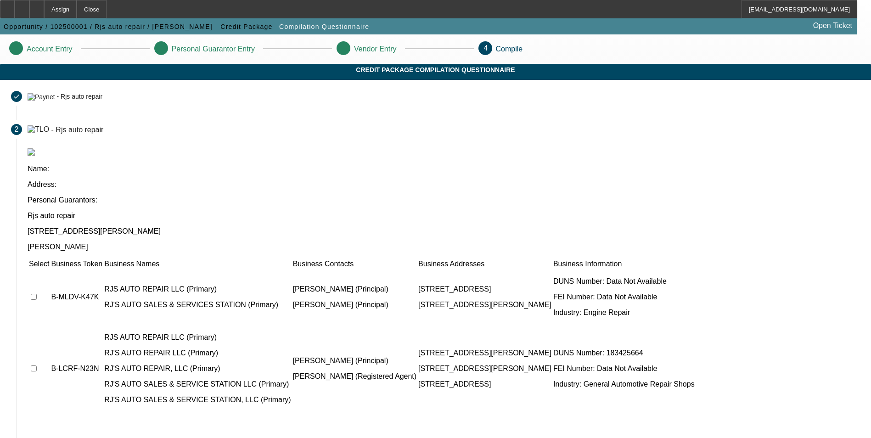
click at [37, 294] on input "checkbox" at bounding box center [34, 297] width 6 height 6
checkbox input "true"
click at [37, 365] on input "checkbox" at bounding box center [34, 368] width 6 height 6
checkbox input "true"
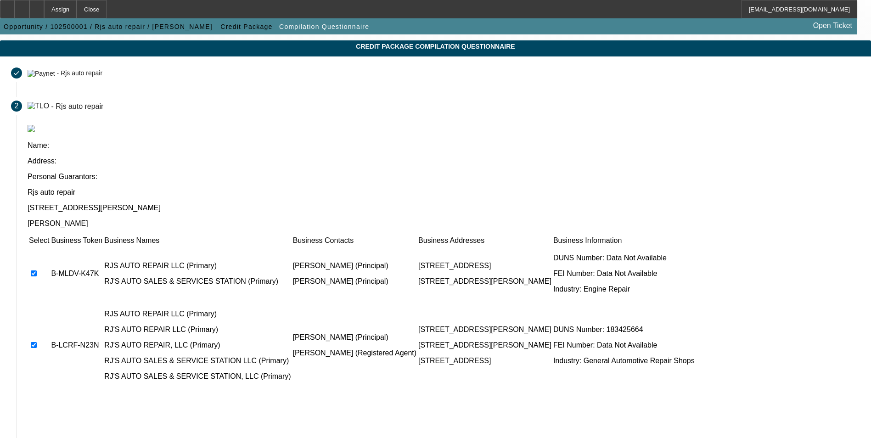
scroll to position [70, 0]
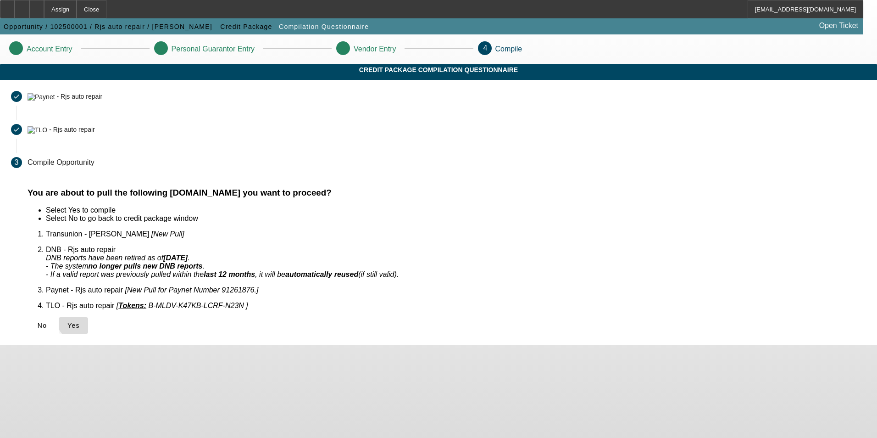
click at [80, 322] on span "Yes" at bounding box center [73, 325] width 12 height 7
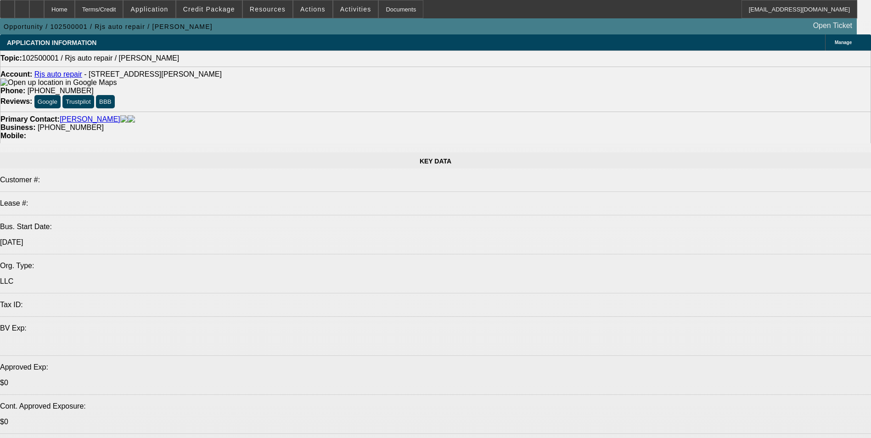
select select "0"
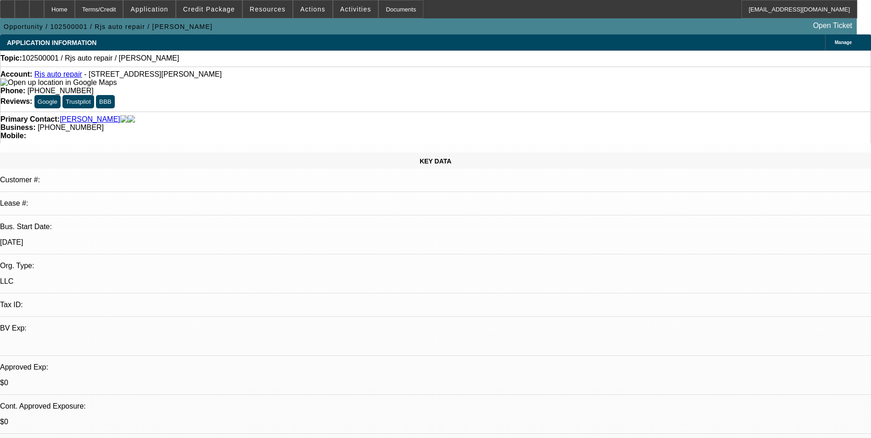
select select "2"
select select "0.1"
select select "1"
select select "2"
select select "4"
